Goal: Task Accomplishment & Management: Manage account settings

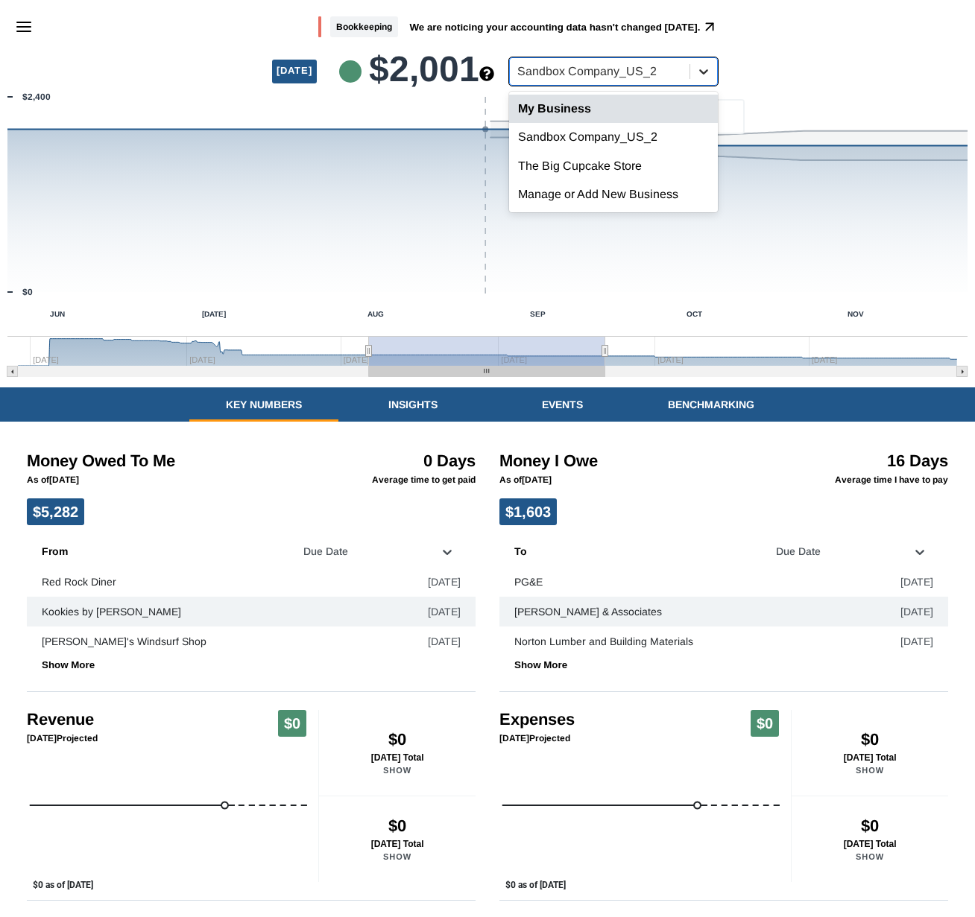
click at [711, 72] on icon at bounding box center [703, 71] width 15 height 15
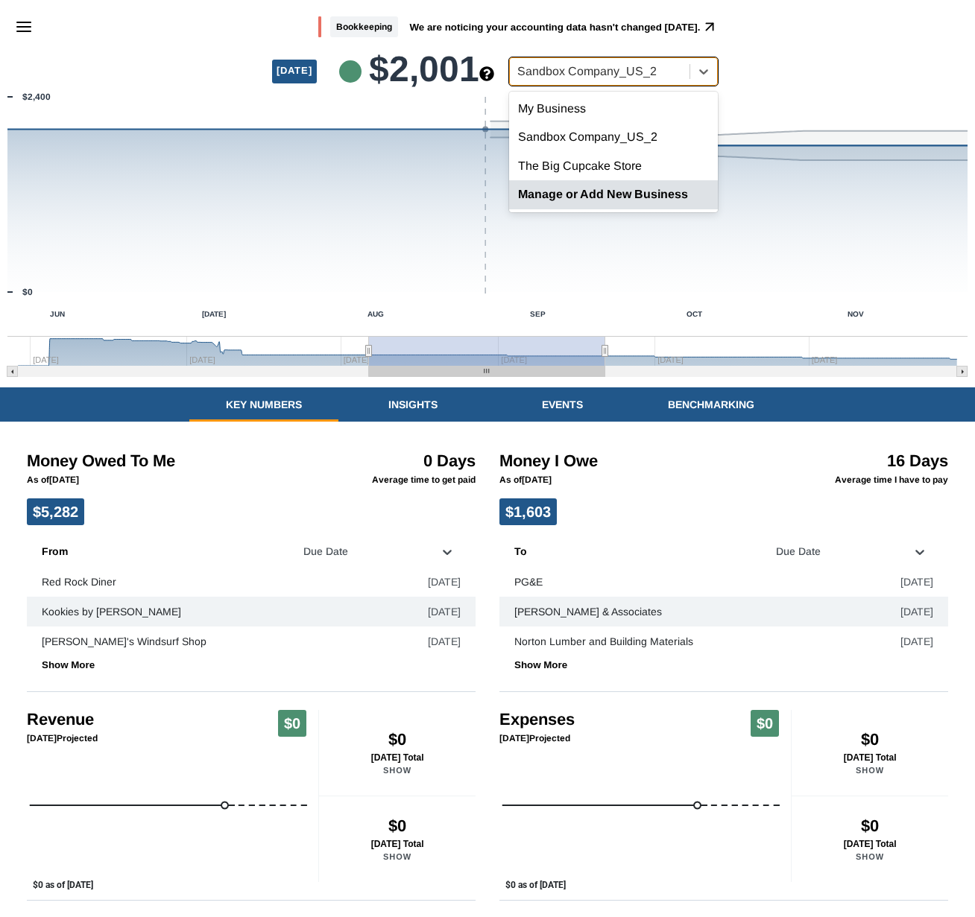
click at [621, 195] on div "Manage or Add New Business" at bounding box center [613, 194] width 209 height 28
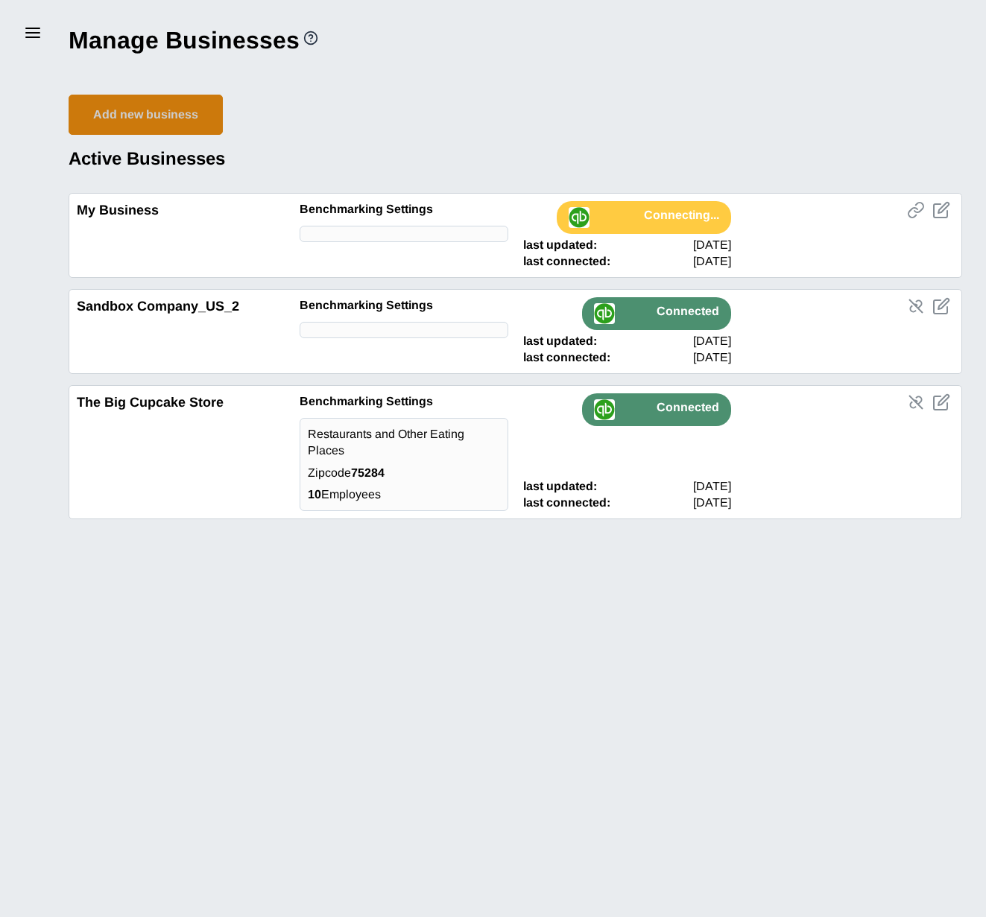
click at [126, 118] on button "Add new business" at bounding box center [146, 115] width 154 height 40
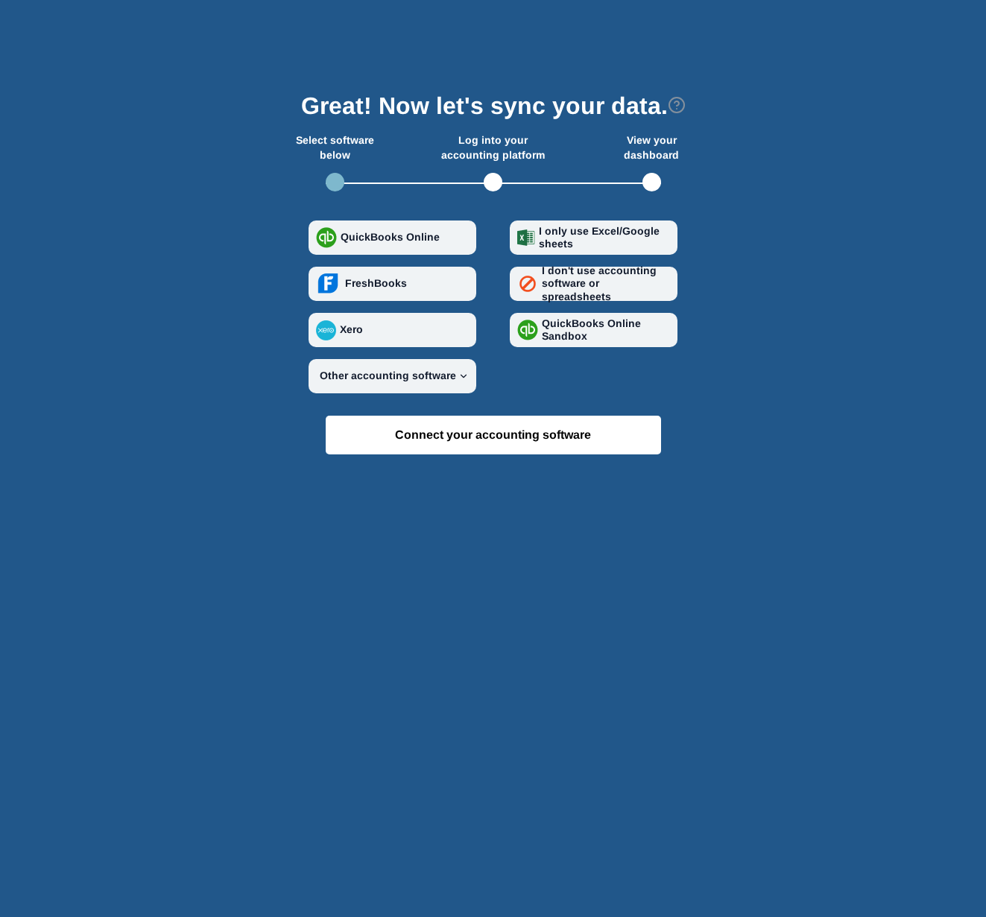
click at [569, 330] on strong "QuickBooks Online Sandbox" at bounding box center [591, 329] width 99 height 25
click at [518, 330] on Sandbox "QuickBooks Online Sandbox" at bounding box center [517, 330] width 1 height 1
radio Sandbox "true"
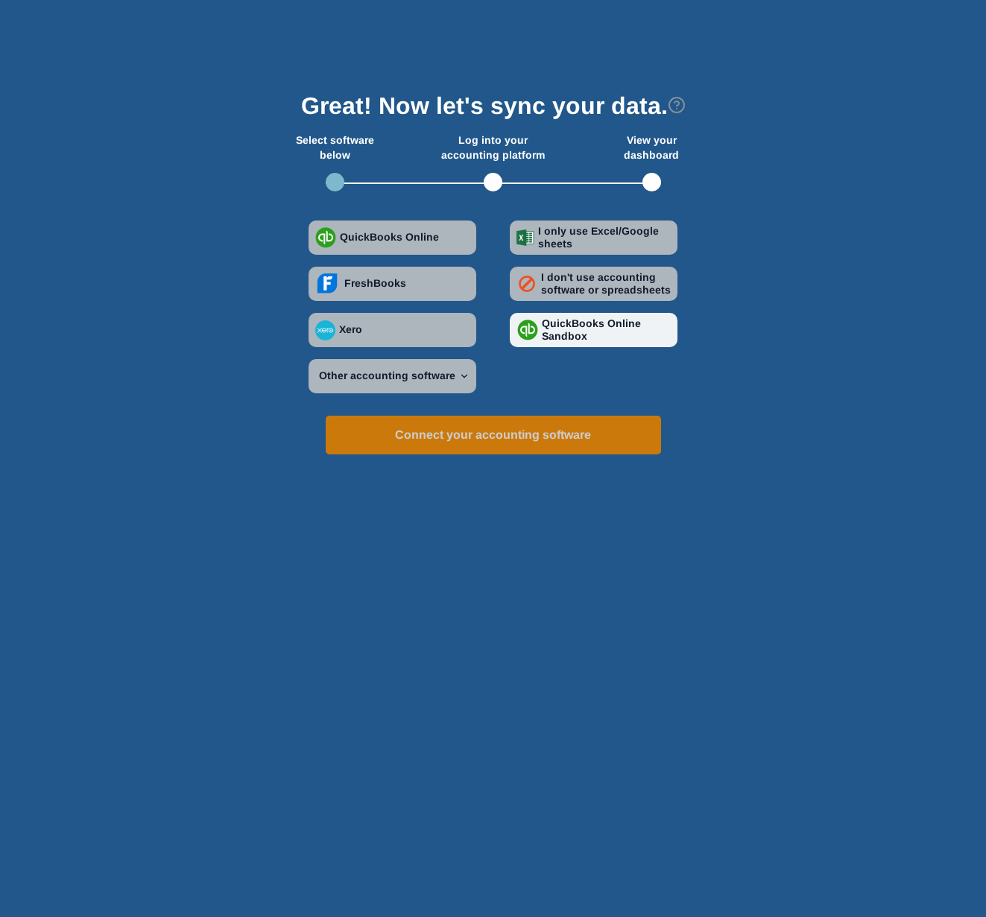
click at [486, 427] on button "Connect your accounting software" at bounding box center [493, 435] width 335 height 39
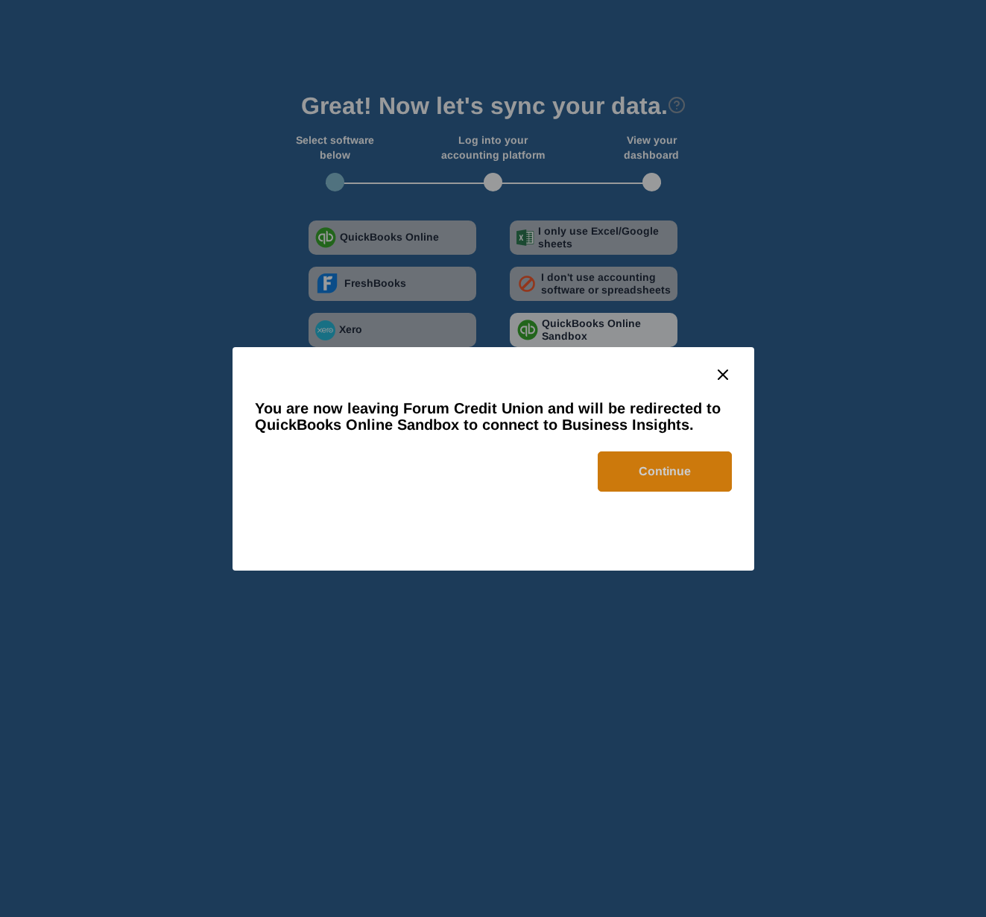
click at [681, 474] on button "Continue" at bounding box center [665, 472] width 134 height 40
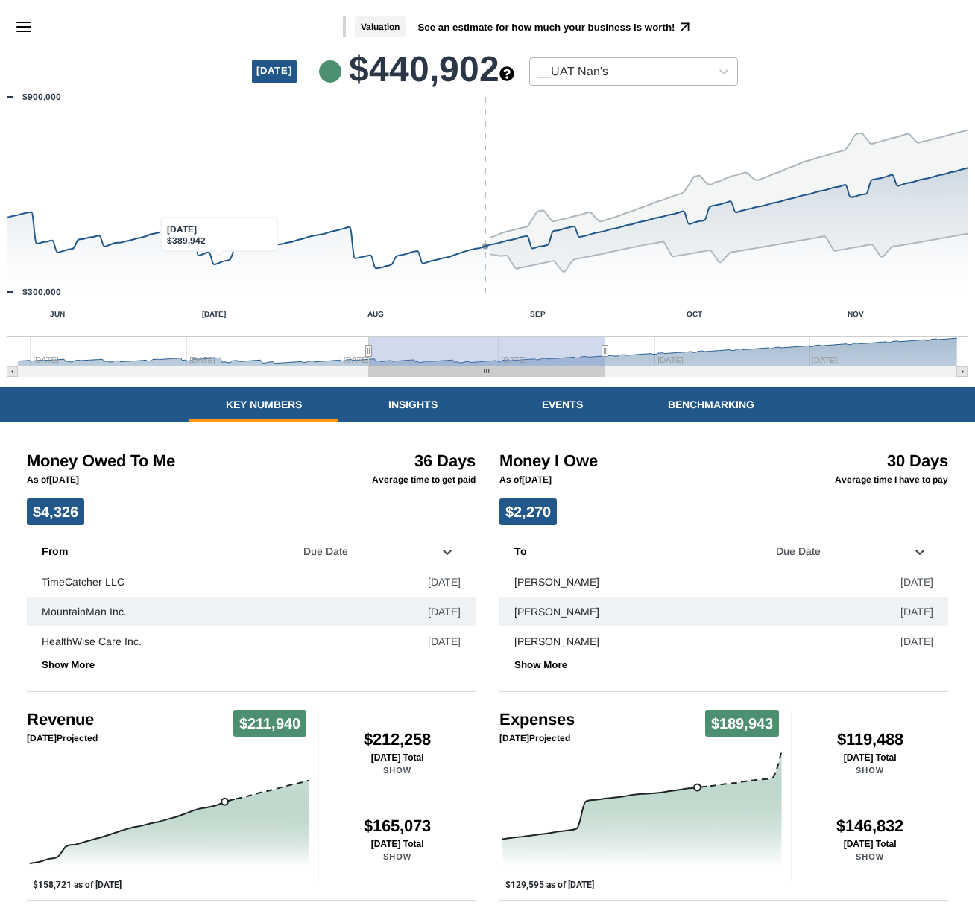
click at [702, 68] on div at bounding box center [619, 71] width 165 height 19
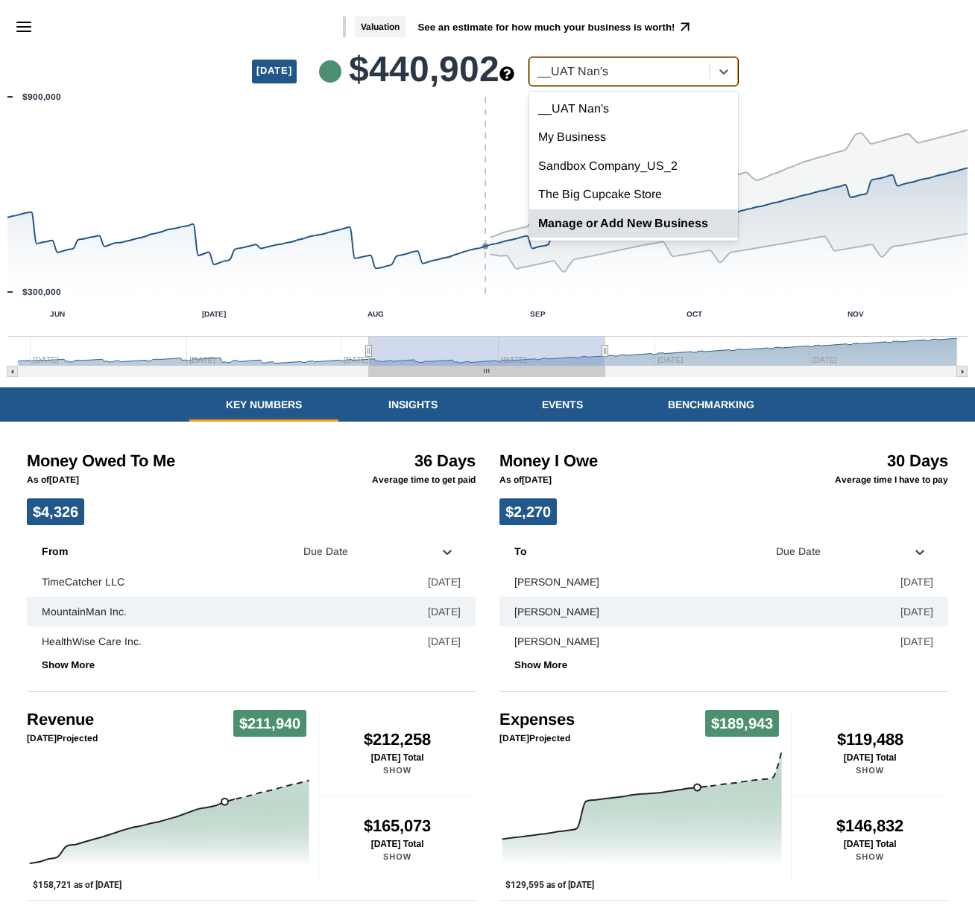
click at [609, 216] on div "Manage or Add New Business" at bounding box center [633, 223] width 209 height 28
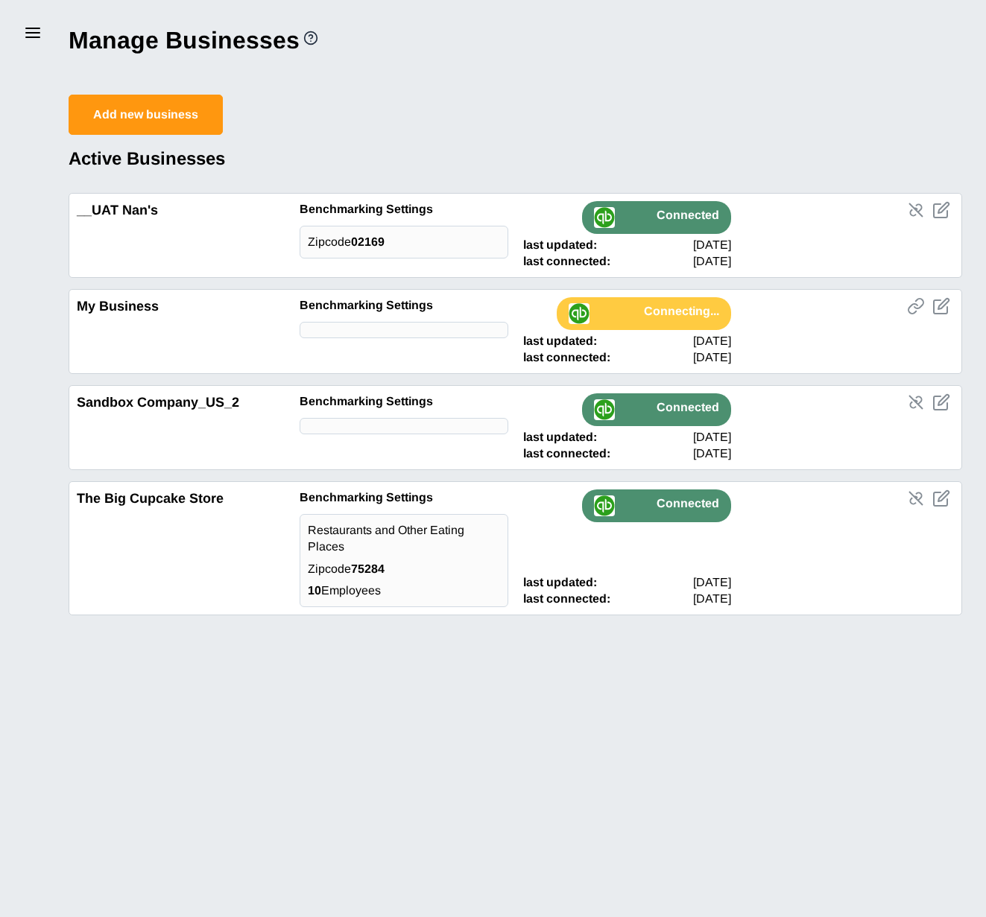
click at [914, 399] on icon "disconnect a business" at bounding box center [916, 403] width 18 height 18
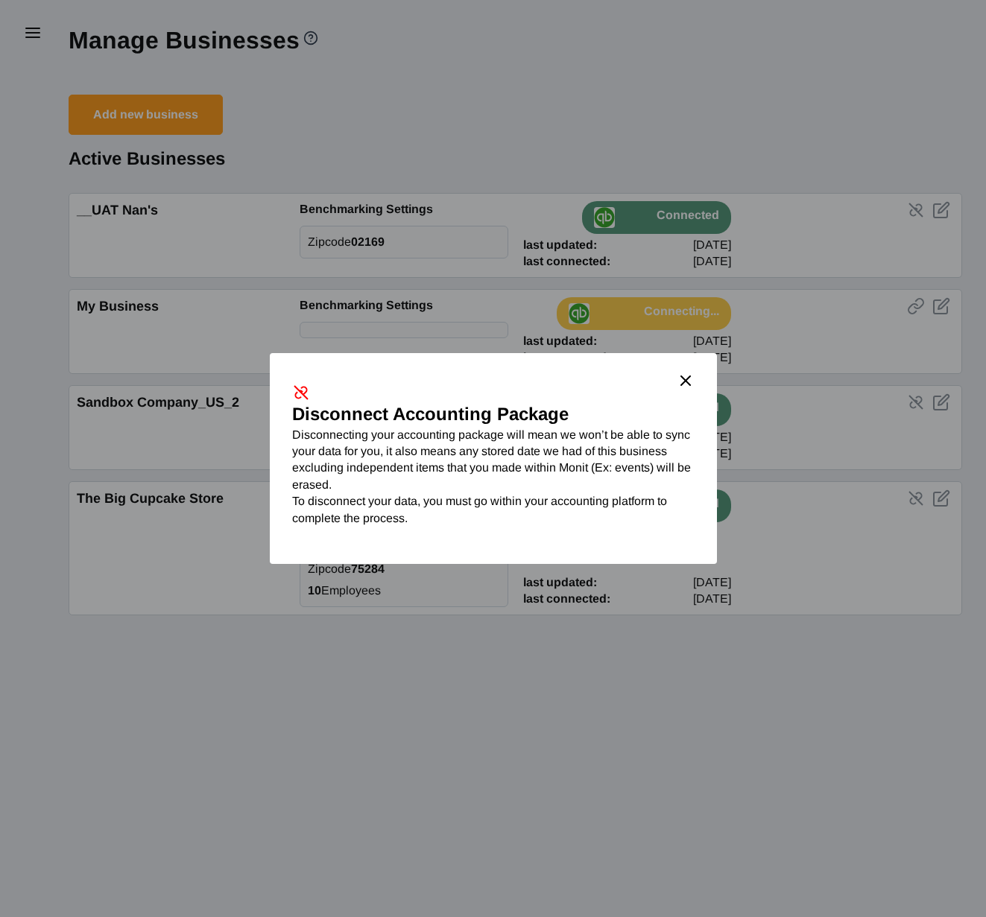
click at [683, 381] on icon "close dialog" at bounding box center [686, 381] width 18 height 18
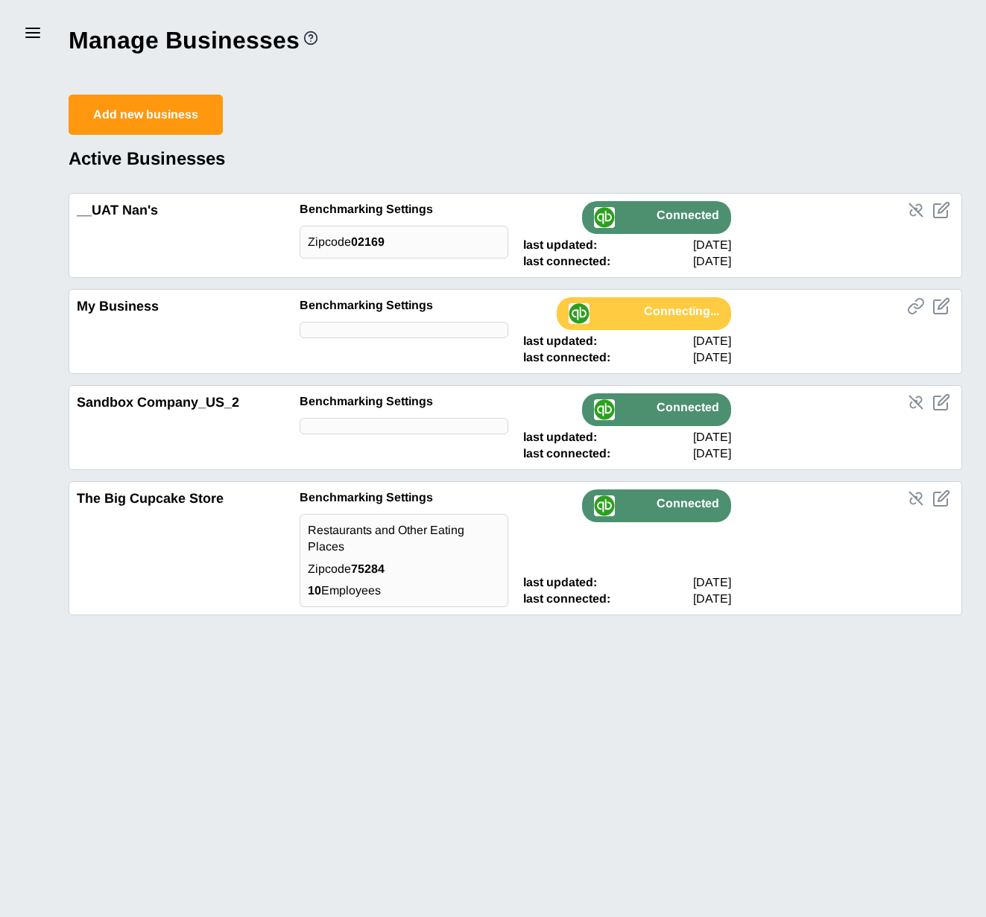
click at [934, 402] on icon "edit business info" at bounding box center [940, 402] width 13 height 13
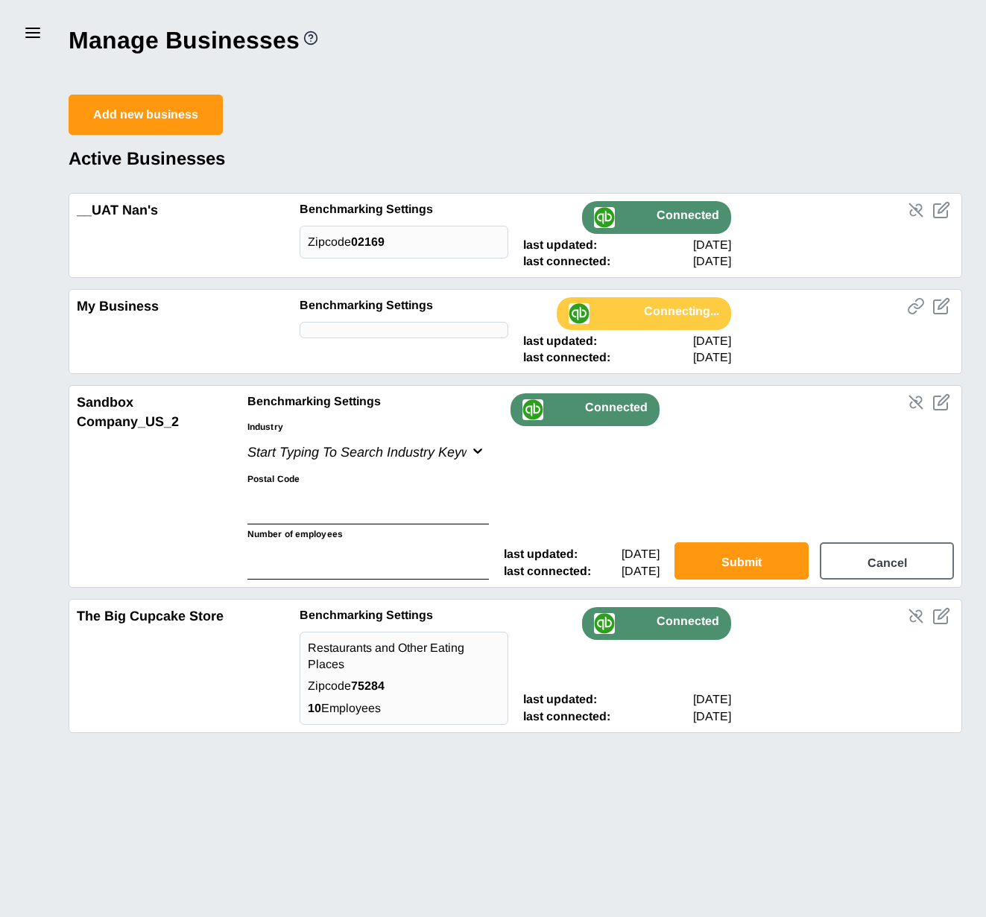
click at [873, 566] on button "Cancel" at bounding box center [887, 561] width 134 height 37
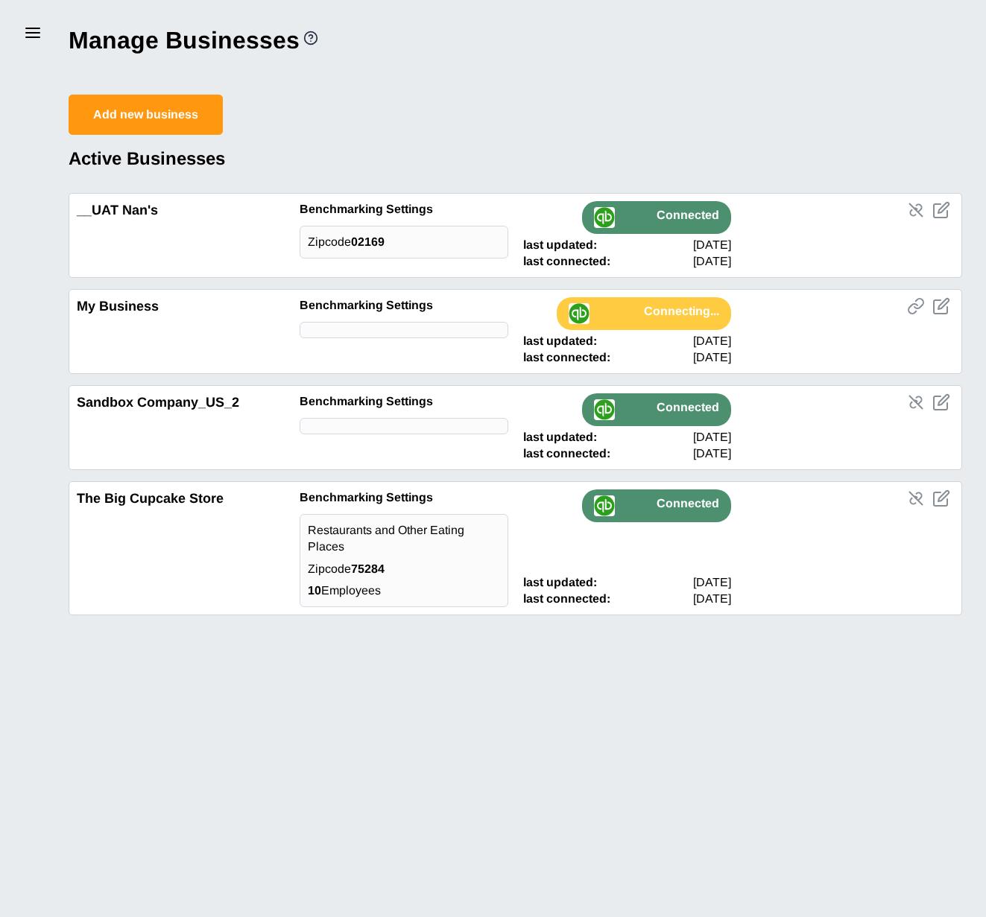
click at [912, 497] on icon "disconnect a business" at bounding box center [916, 499] width 18 height 18
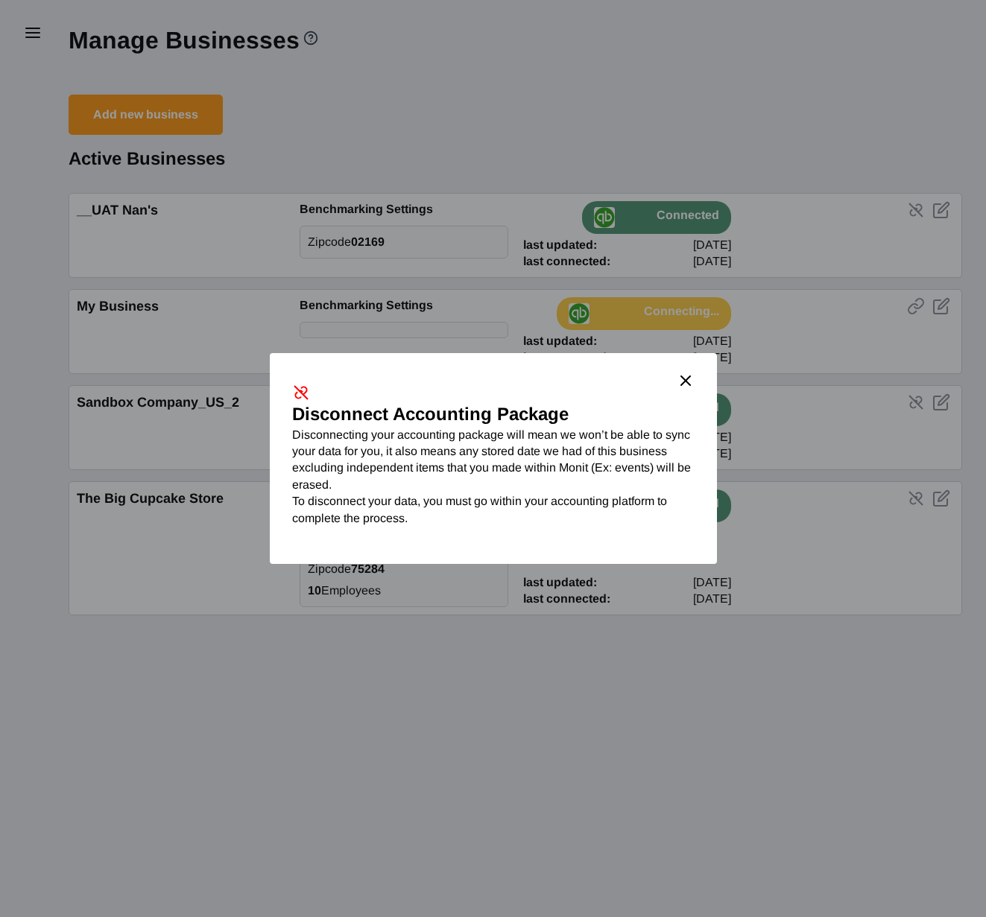
click at [686, 381] on line "close dialog" at bounding box center [685, 380] width 9 height 9
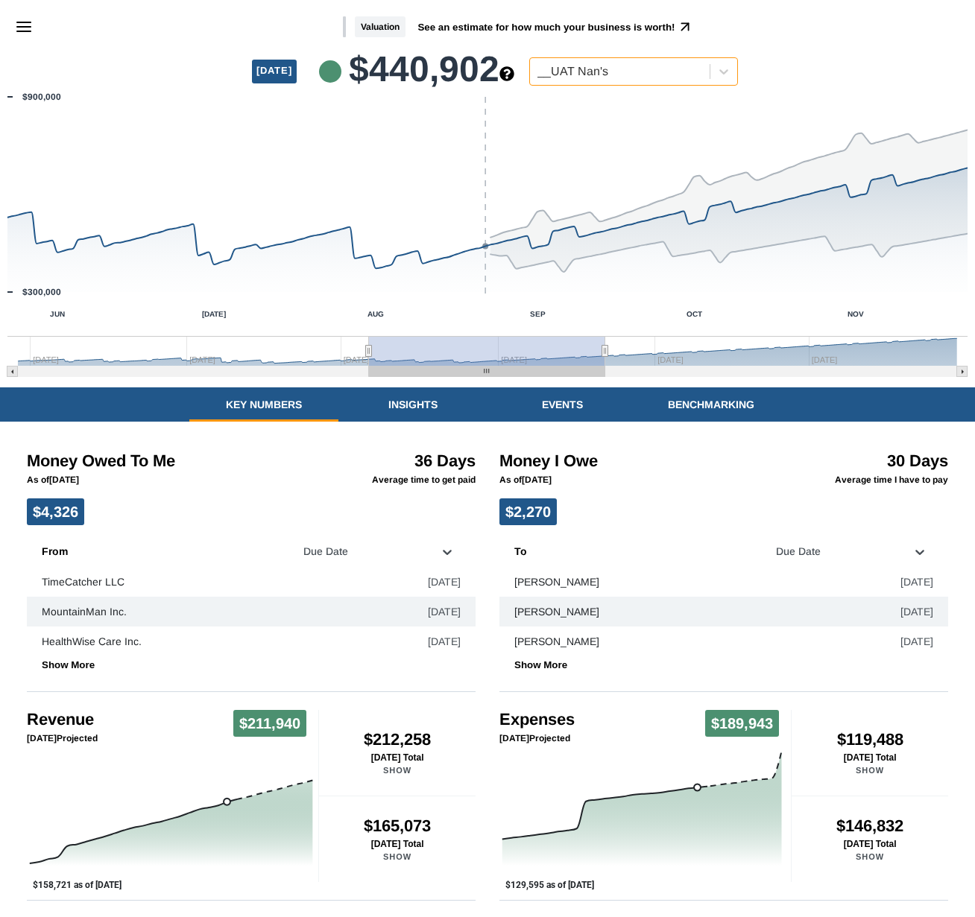
drag, startPoint x: 4, startPoint y: 337, endPoint x: -13, endPoint y: 337, distance: 16.4
click at [0, 337] on html "Skip to main content Valuation See an estimate for how much your business is wo…" at bounding box center [487, 555] width 975 height 1110
click at [25, 22] on line "Menu" at bounding box center [23, 22] width 13 height 0
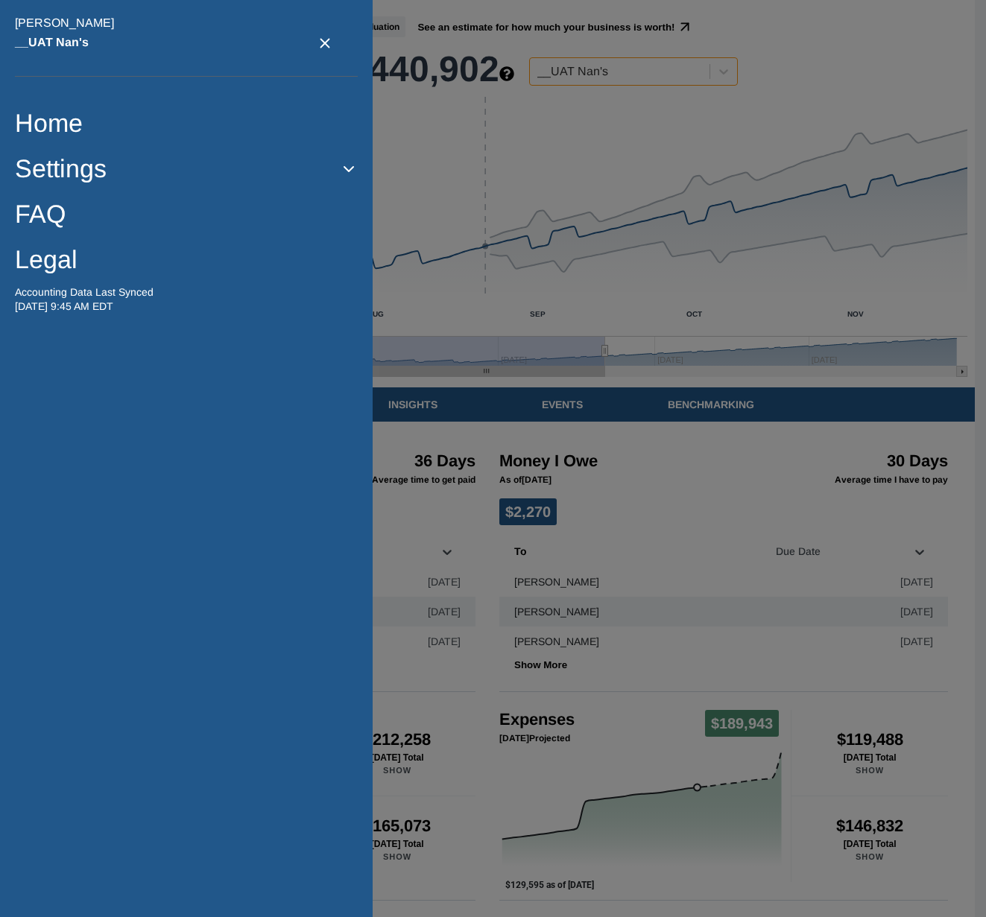
click at [317, 41] on icon "close settings menu" at bounding box center [325, 43] width 16 height 16
